Goal: Register for event/course

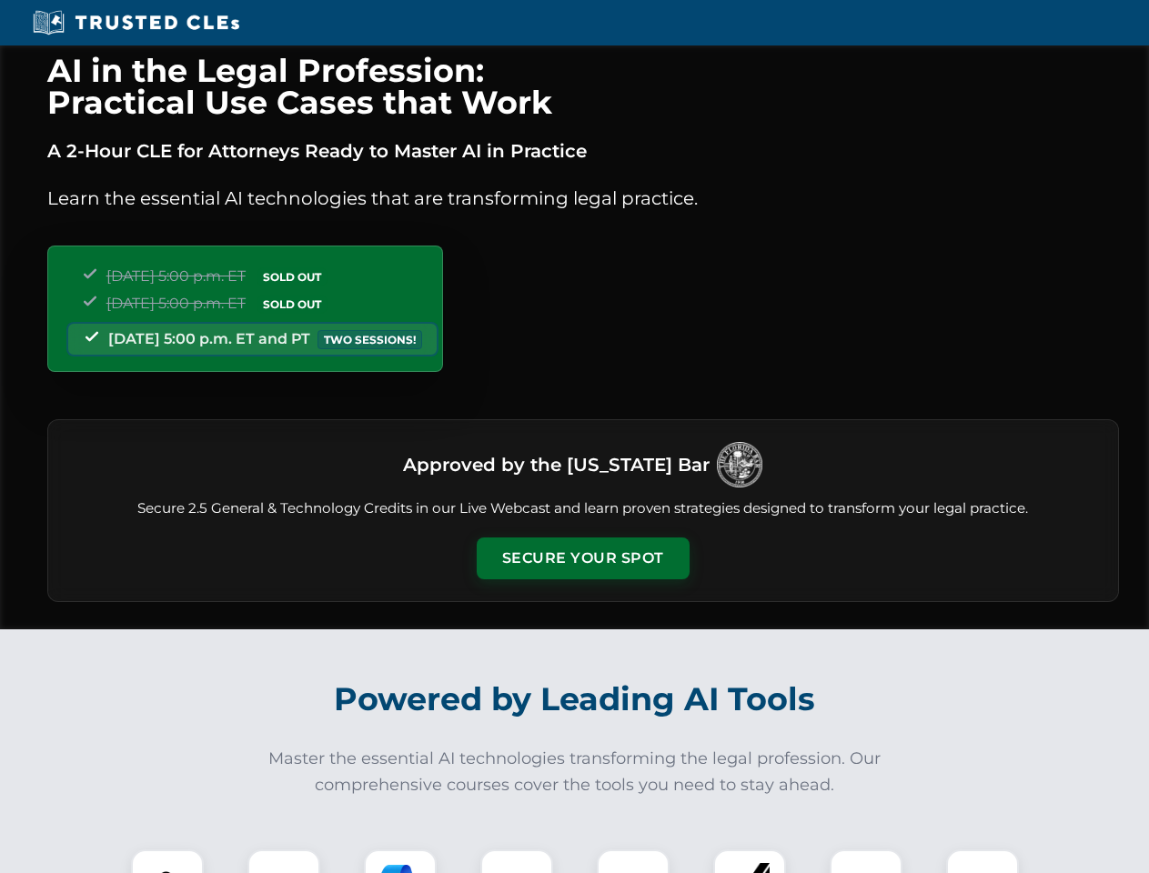
click at [582, 558] on button "Secure Your Spot" at bounding box center [583, 559] width 213 height 42
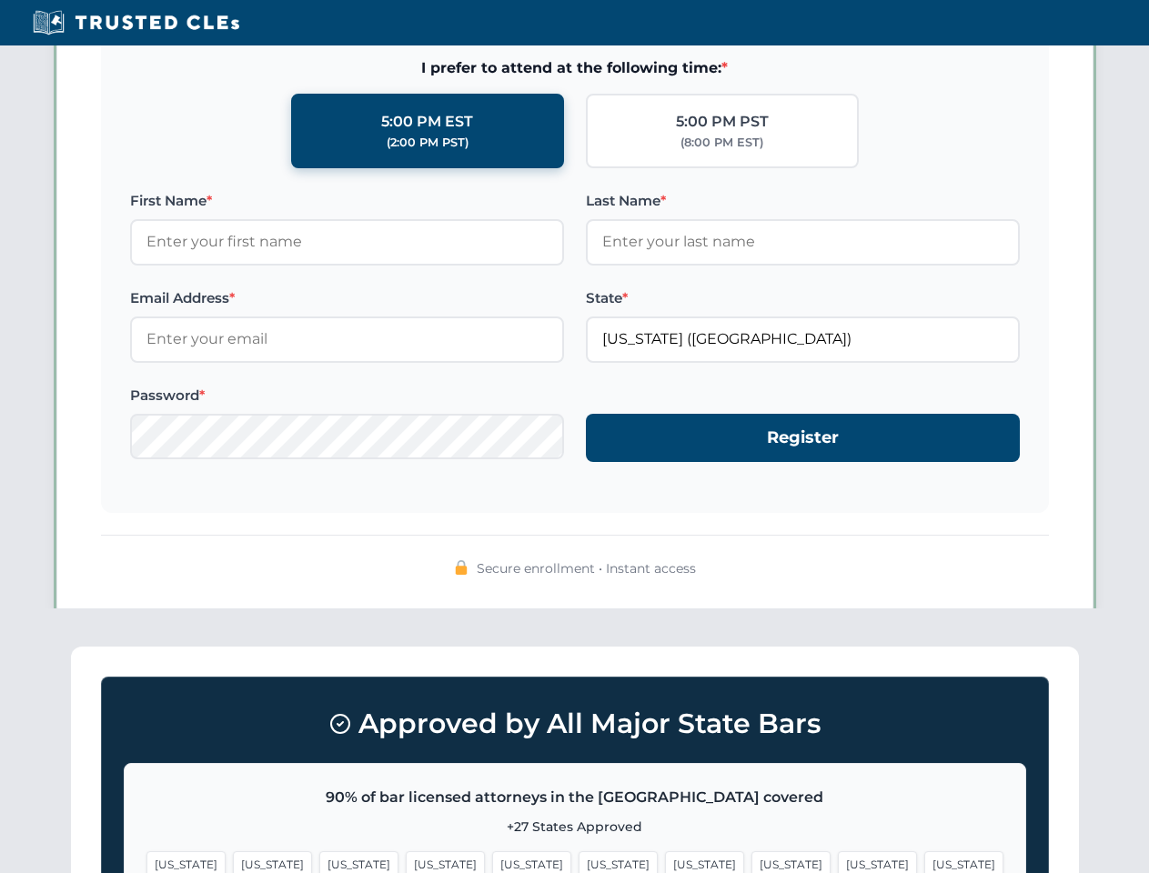
click at [665, 861] on span "[US_STATE]" at bounding box center [704, 864] width 79 height 26
click at [838, 861] on span "[US_STATE]" at bounding box center [877, 864] width 79 height 26
